Goal: Transaction & Acquisition: Purchase product/service

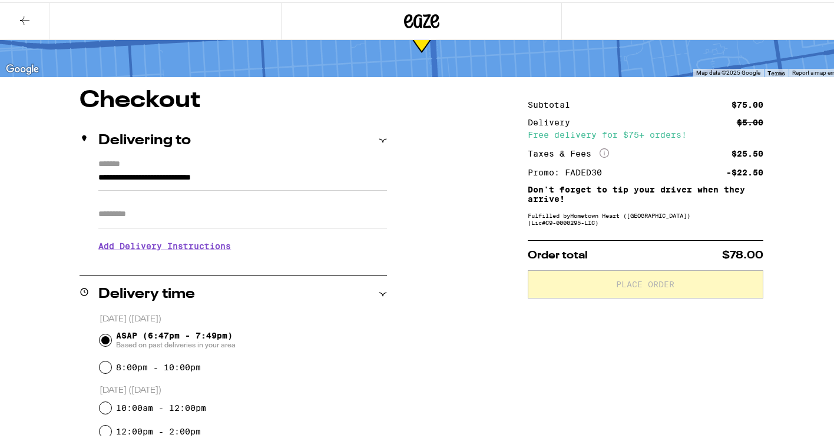
scroll to position [369, 0]
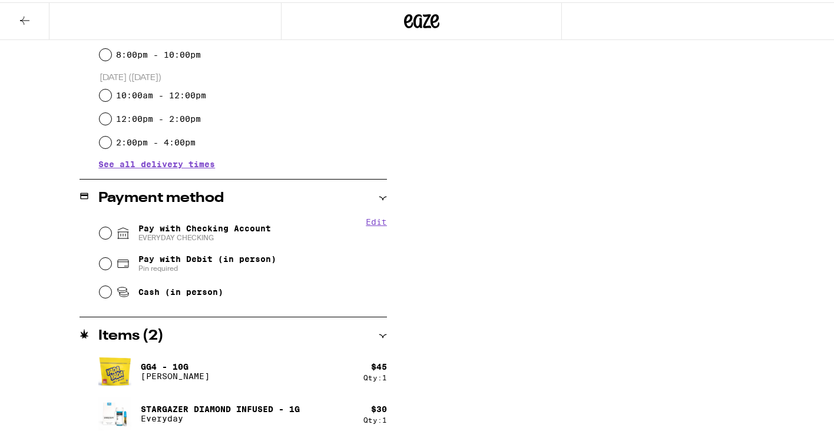
click at [154, 225] on span "Pay with Checking Account EVERYDAY CHECKING" at bounding box center [204, 230] width 133 height 19
click at [111, 225] on input "Pay with Checking Account EVERYDAY CHECKING" at bounding box center [106, 231] width 12 height 12
radio input "true"
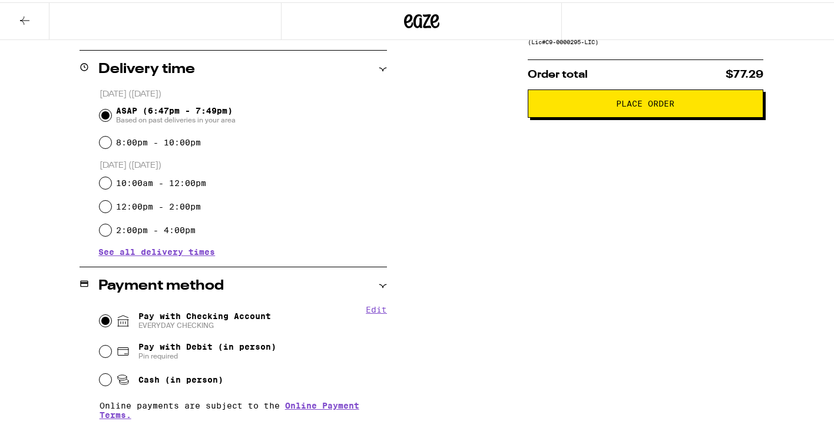
scroll to position [38, 0]
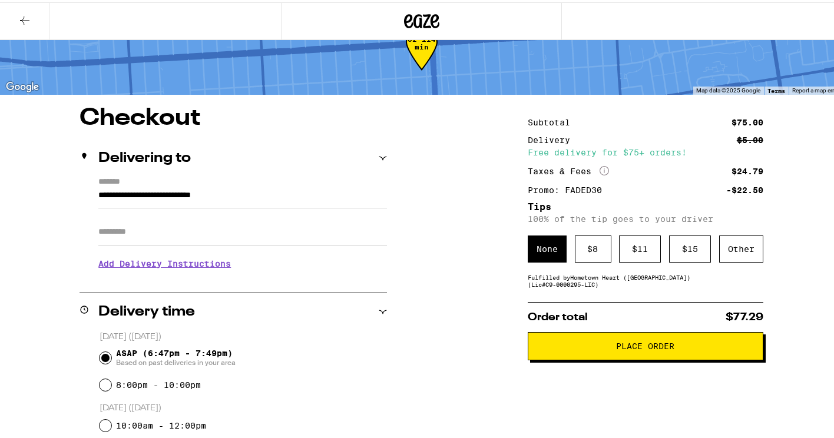
click at [732, 249] on div "Other" at bounding box center [741, 246] width 44 height 27
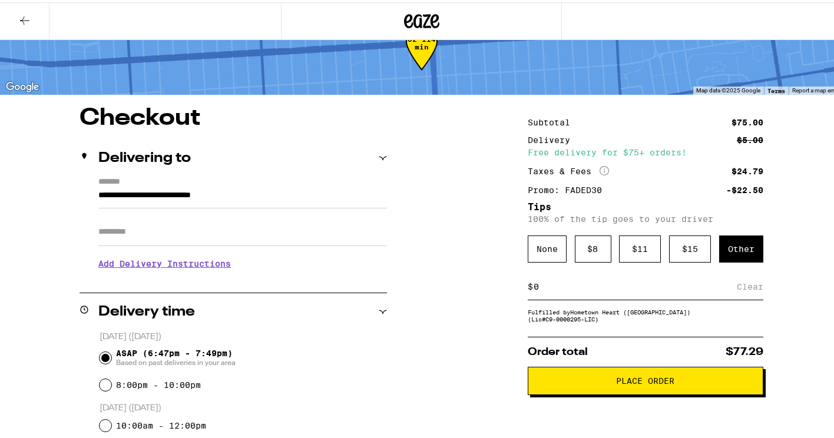
click at [590, 298] on div "$ Clear" at bounding box center [646, 285] width 236 height 27
click at [589, 290] on input at bounding box center [635, 284] width 204 height 11
type input "5"
click at [747, 285] on div "Save" at bounding box center [752, 285] width 21 height 26
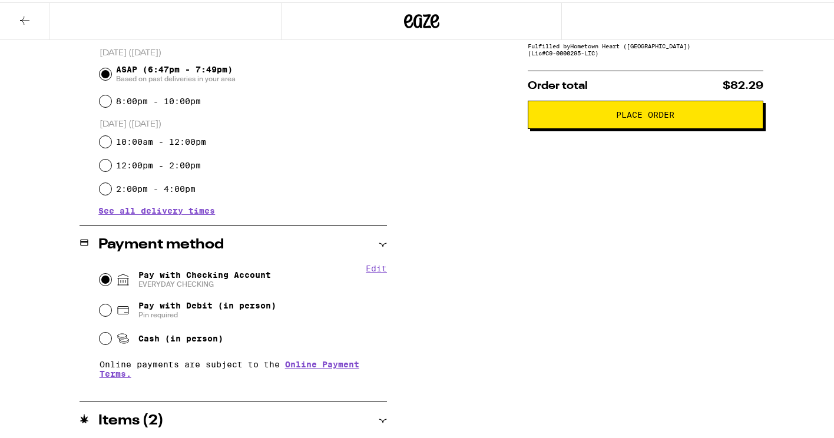
scroll to position [173, 0]
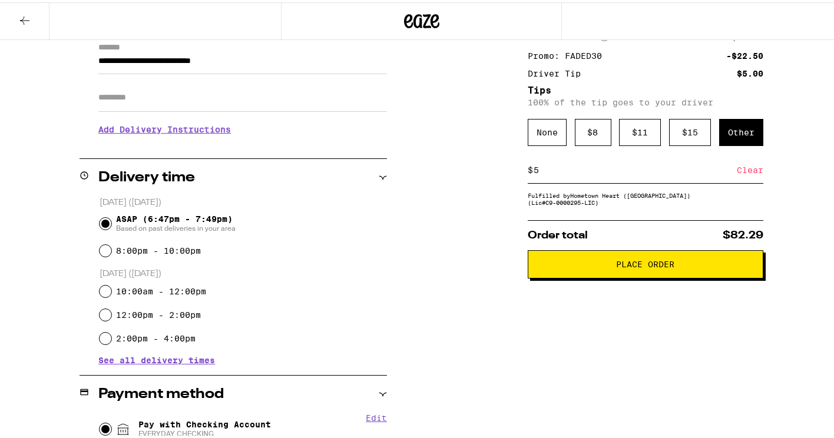
click at [541, 260] on button "Place Order" at bounding box center [646, 262] width 236 height 28
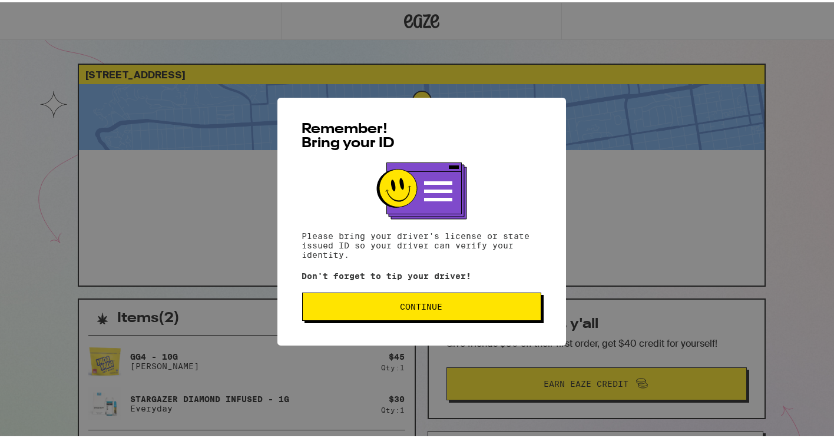
click at [406, 304] on span "Continue" at bounding box center [422, 304] width 42 height 8
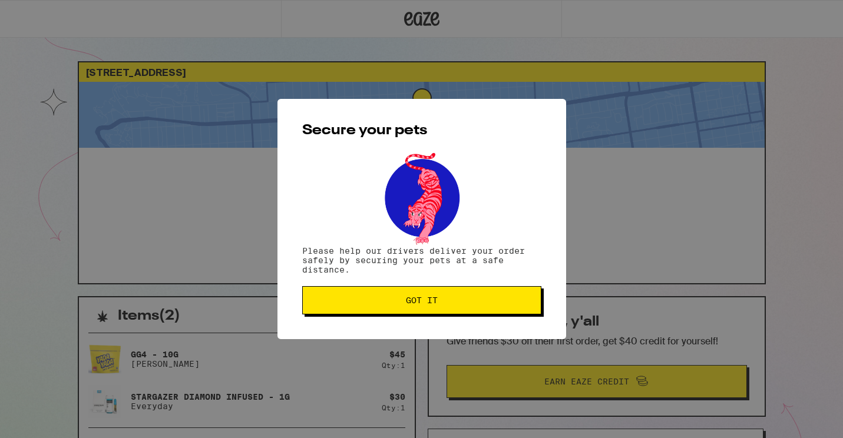
click at [406, 304] on span "Got it" at bounding box center [422, 300] width 32 height 8
